Goal: Find specific page/section: Find specific page/section

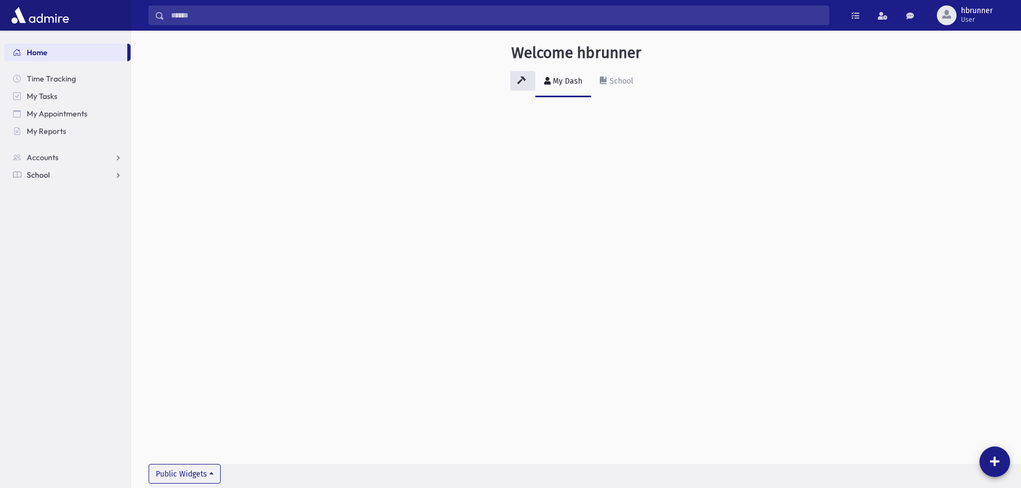
click at [45, 169] on link "School" at bounding box center [67, 174] width 126 height 17
click at [43, 187] on span "Students" at bounding box center [48, 192] width 30 height 10
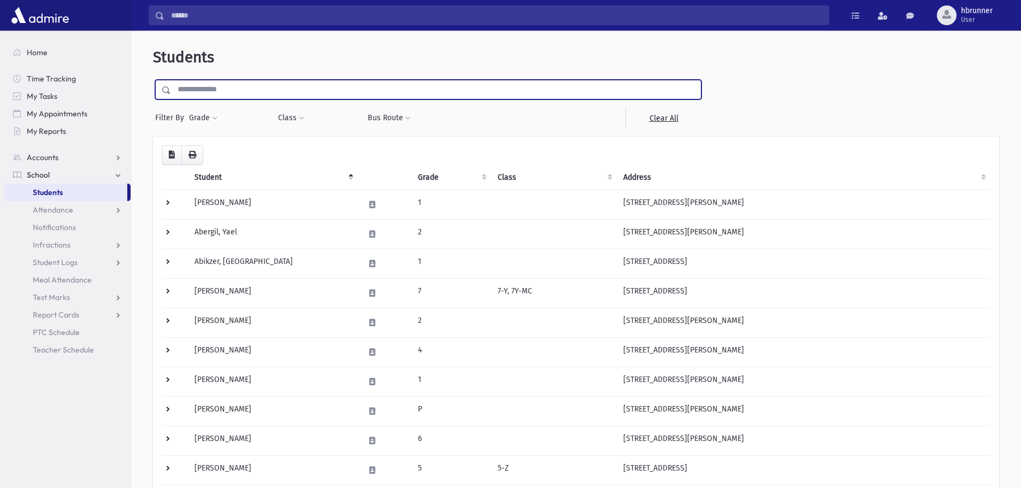
click at [292, 90] on input "text" at bounding box center [436, 90] width 530 height 20
click at [55, 157] on span "Accounts" at bounding box center [43, 157] width 32 height 10
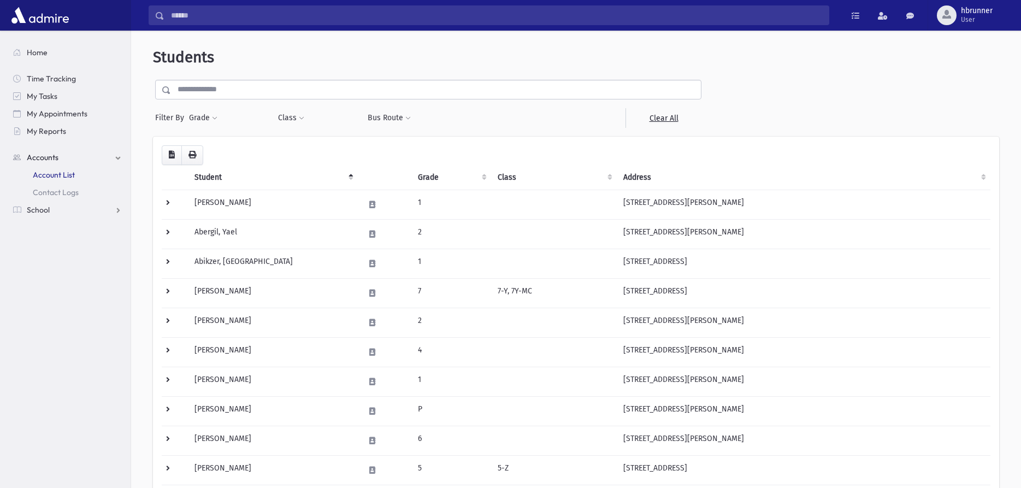
click at [52, 173] on span "Account List" at bounding box center [54, 175] width 42 height 10
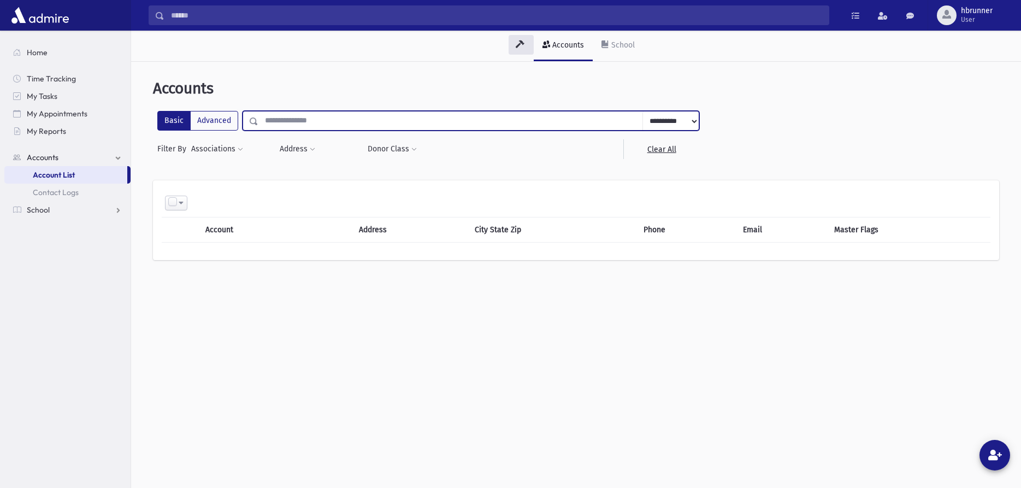
click at [281, 123] on input "text" at bounding box center [451, 121] width 385 height 20
type input "********"
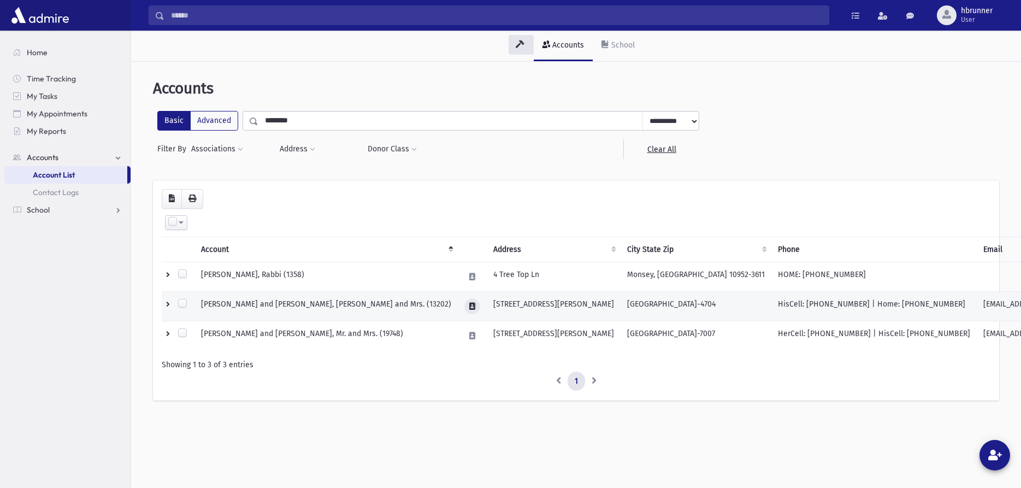
click at [469, 304] on icon at bounding box center [472, 306] width 6 height 7
click at [467, 306] on button "button" at bounding box center [472, 306] width 19 height 16
